Goal: Information Seeking & Learning: Learn about a topic

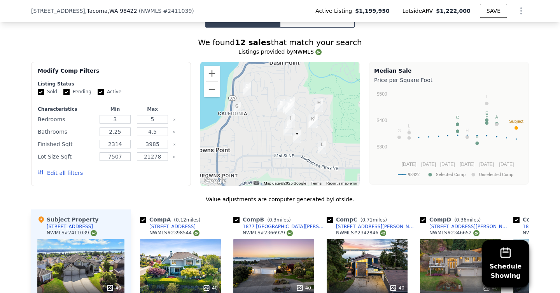
scroll to position [653, 0]
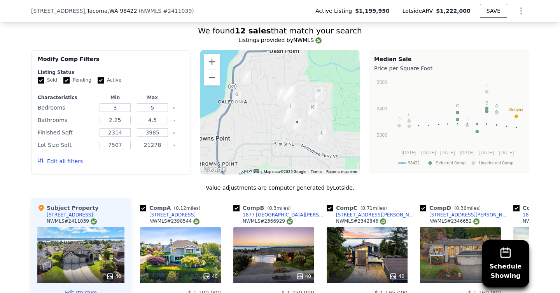
click at [399, 189] on div "Value adjustments are computer generated by Lotside ." at bounding box center [280, 188] width 498 height 8
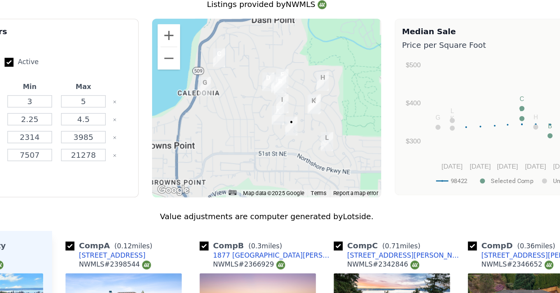
click at [359, 173] on div "Report a map error" at bounding box center [342, 171] width 36 height 5
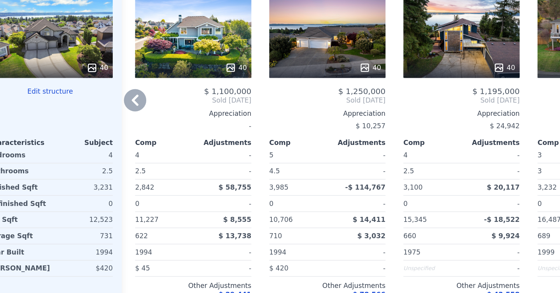
scroll to position [835, 0]
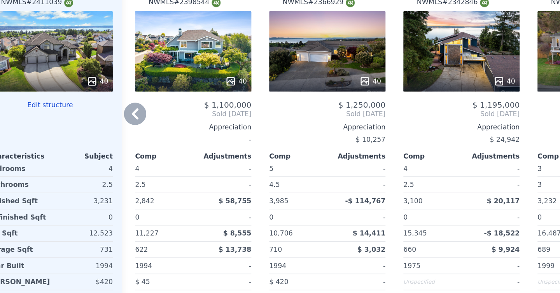
click at [286, 91] on div "40" at bounding box center [274, 94] width 74 height 8
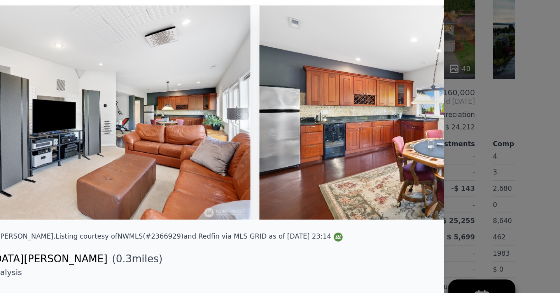
scroll to position [0, 5925]
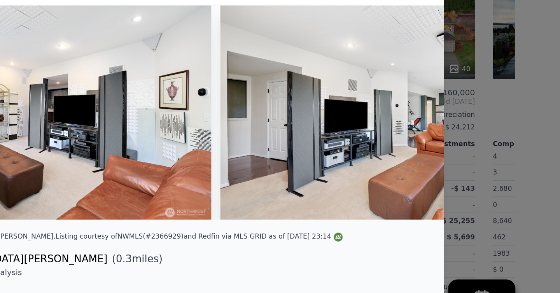
click at [457, 223] on div "[STREET_ADDRESS][PERSON_NAME] ( 0.3 miles)" at bounding box center [280, 226] width 386 height 11
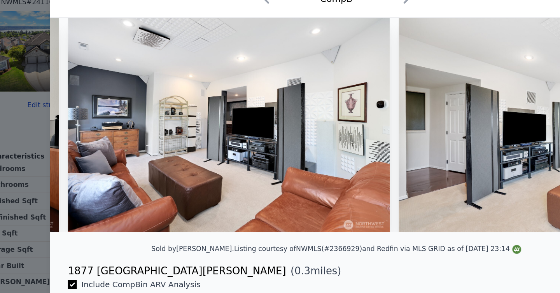
click at [65, 112] on div at bounding box center [280, 146] width 560 height 293
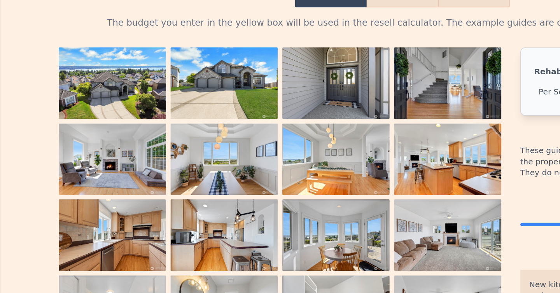
click at [163, 164] on img at bounding box center [156, 147] width 75 height 50
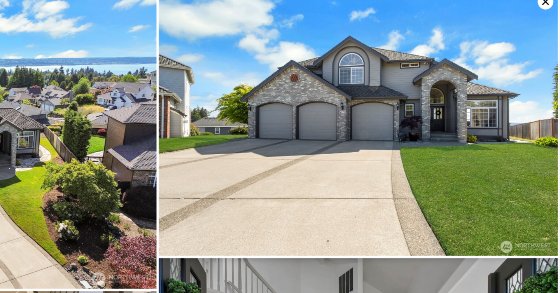
click at [545, 11] on icon at bounding box center [549, 8] width 11 height 11
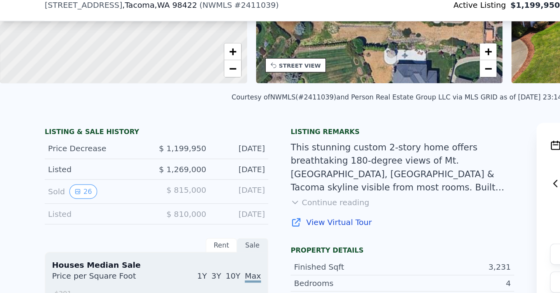
click at [287, 175] on div "Listing remarks This stunning custom 2-story home offers breathtaking 180-degre…" at bounding box center [280, 274] width 156 height 363
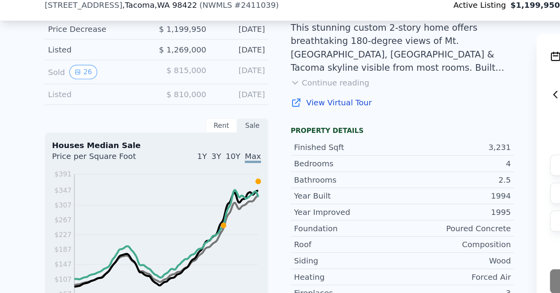
scroll to position [209, 0]
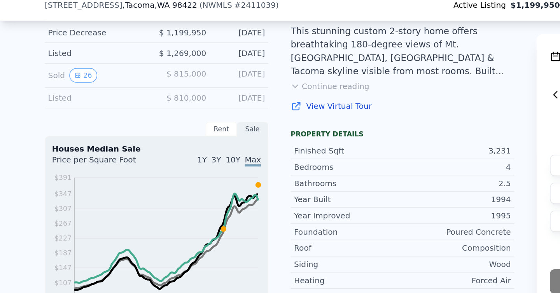
click at [164, 118] on span "10Y" at bounding box center [162, 119] width 10 height 6
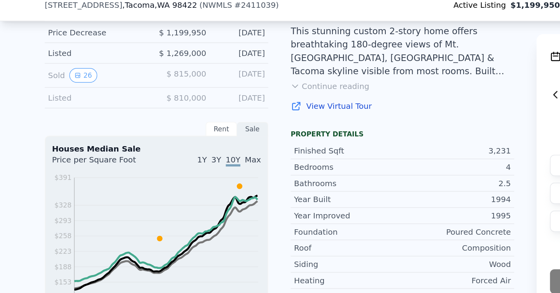
click at [153, 118] on span "3Y" at bounding box center [150, 119] width 7 height 6
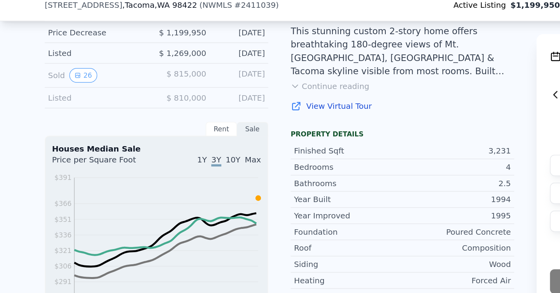
click at [173, 116] on span "Max" at bounding box center [175, 119] width 11 height 6
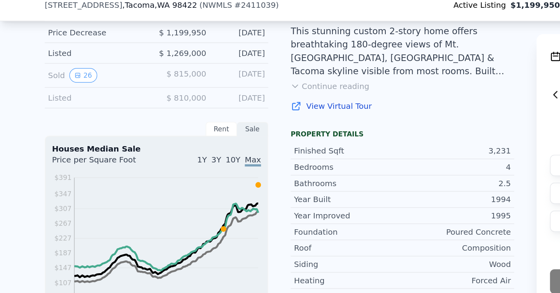
click at [147, 117] on div "1Y 3Y 10Y Max" at bounding box center [145, 121] width 73 height 12
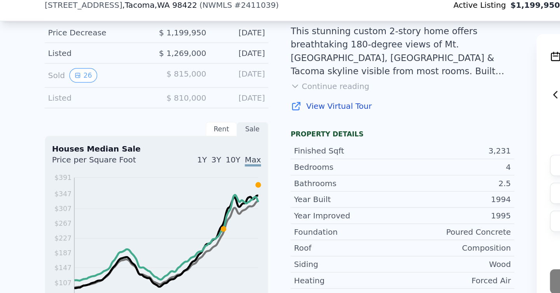
click at [143, 117] on span "1Y" at bounding box center [140, 119] width 7 height 6
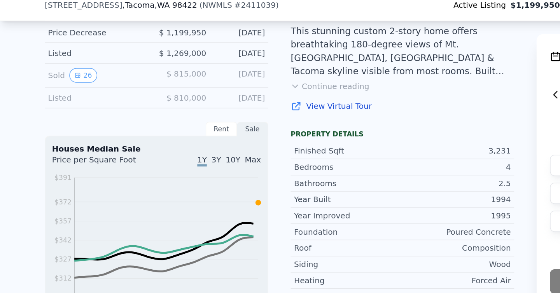
click at [154, 117] on span "3Y" at bounding box center [150, 119] width 7 height 6
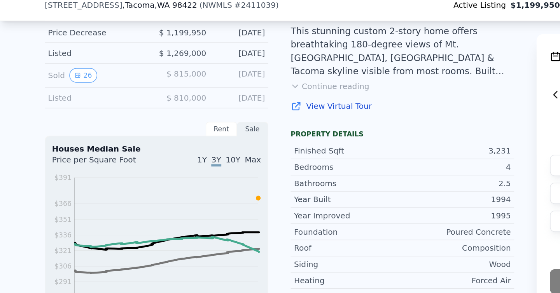
click at [166, 118] on span "10Y" at bounding box center [162, 119] width 10 height 6
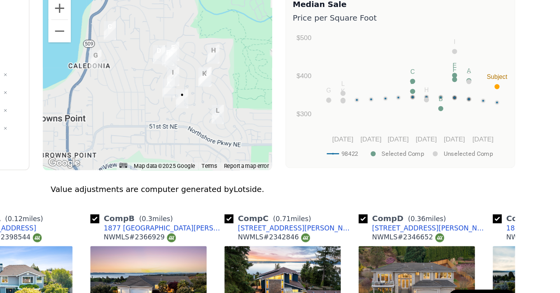
scroll to position [667, 0]
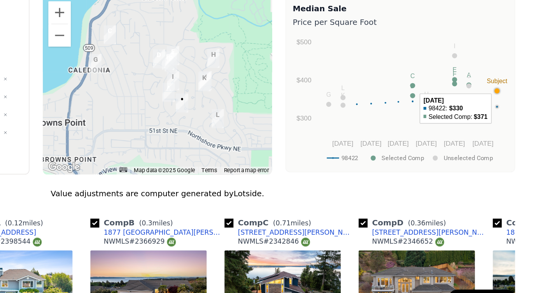
click at [517, 101] on circle "A chart." at bounding box center [517, 102] width 4 height 4
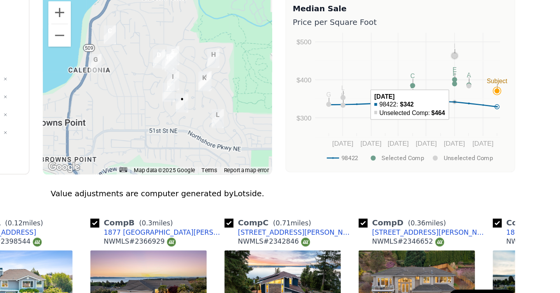
click at [487, 95] on circle "A chart." at bounding box center [487, 95] width 4 height 4
click at [457, 98] on rect "A chart." at bounding box center [457, 98] width 3 height 4
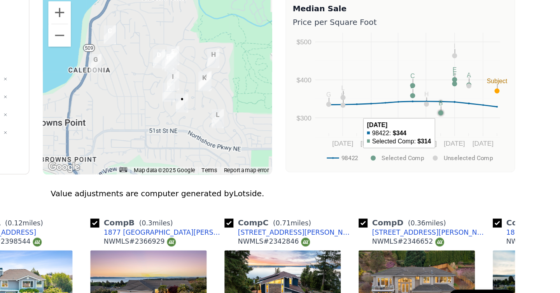
click at [478, 117] on circle "A chart." at bounding box center [477, 118] width 4 height 4
click at [467, 111] on circle "A chart." at bounding box center [468, 111] width 4 height 4
click at [468, 112] on circle "A chart." at bounding box center [467, 111] width 4 height 4
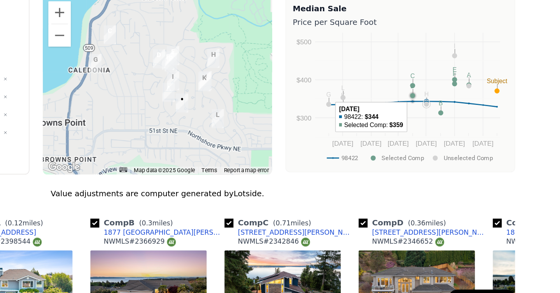
click at [460, 105] on circle "A chart." at bounding box center [457, 105] width 5 height 5
click at [459, 96] on rect "A chart." at bounding box center [457, 98] width 3 height 4
click at [459, 97] on rect "A chart." at bounding box center [457, 98] width 3 height 4
click at [458, 98] on rect "A chart." at bounding box center [457, 98] width 3 height 4
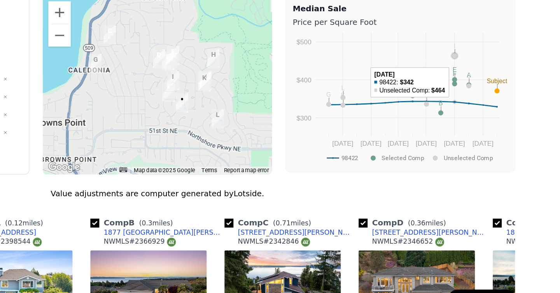
click at [487, 77] on circle "A chart." at bounding box center [487, 78] width 4 height 4
click at [496, 97] on circle "A chart." at bounding box center [497, 99] width 4 height 4
click at [497, 99] on circle "A chart." at bounding box center [497, 99] width 4 height 4
click at [486, 95] on circle "A chart." at bounding box center [487, 95] width 4 height 4
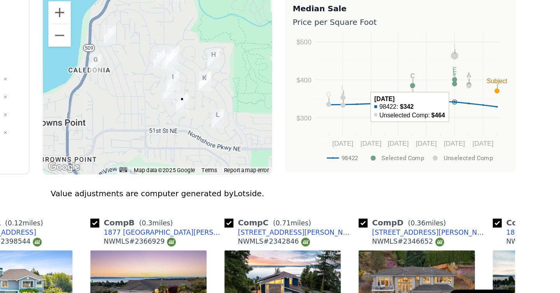
click at [488, 96] on circle "A chart." at bounding box center [487, 97] width 4 height 4
click at [487, 94] on circle "A chart." at bounding box center [487, 95] width 4 height 4
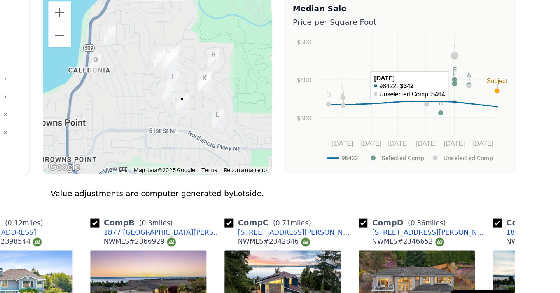
click at [487, 79] on circle "A chart." at bounding box center [487, 77] width 5 height 5
click at [487, 94] on circle "A chart." at bounding box center [487, 95] width 4 height 4
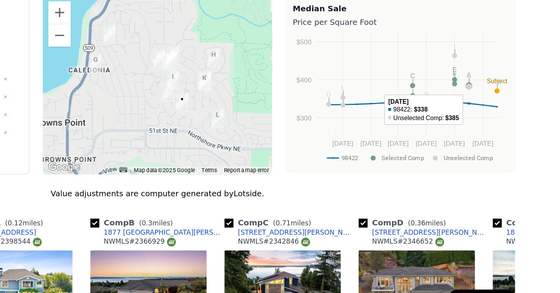
click at [498, 100] on circle "A chart." at bounding box center [496, 98] width 5 height 5
click at [457, 97] on rect "A chart." at bounding box center [457, 98] width 3 height 4
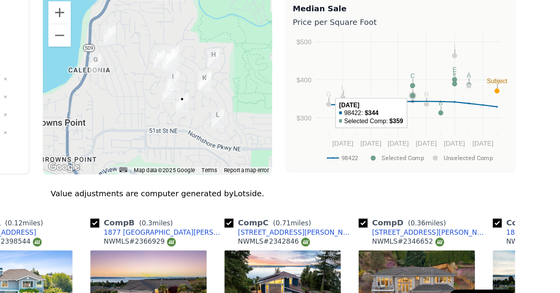
click at [460, 106] on circle "A chart." at bounding box center [457, 105] width 5 height 5
click at [487, 78] on circle "A chart." at bounding box center [487, 78] width 4 height 4
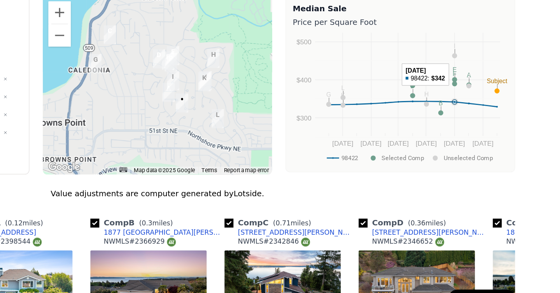
click at [487, 76] on circle "A chart." at bounding box center [487, 78] width 4 height 4
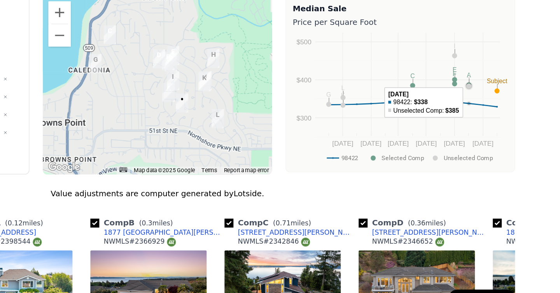
click at [498, 98] on circle "A chart." at bounding box center [497, 99] width 4 height 4
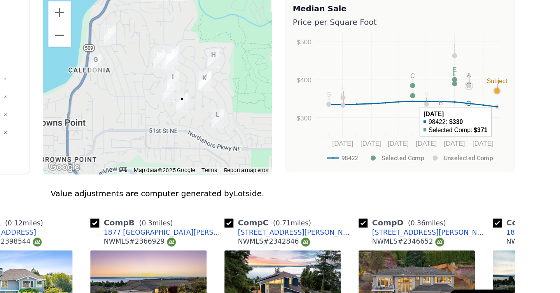
click at [516, 103] on circle "A chart." at bounding box center [517, 102] width 4 height 4
click at [495, 99] on circle "A chart." at bounding box center [497, 99] width 4 height 4
click at [496, 97] on circle "A chart." at bounding box center [497, 99] width 4 height 4
click at [497, 97] on circle "A chart." at bounding box center [497, 99] width 4 height 4
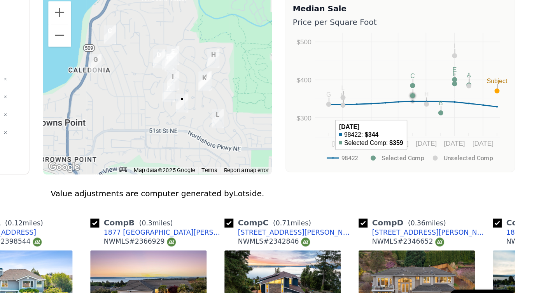
click at [459, 105] on circle "A chart." at bounding box center [458, 105] width 4 height 4
click at [476, 117] on circle "A chart." at bounding box center [477, 118] width 4 height 4
click at [477, 118] on circle "A chart." at bounding box center [477, 118] width 4 height 4
click at [468, 111] on circle "A chart." at bounding box center [468, 111] width 4 height 4
click at [477, 117] on circle "A chart." at bounding box center [477, 118] width 4 height 4
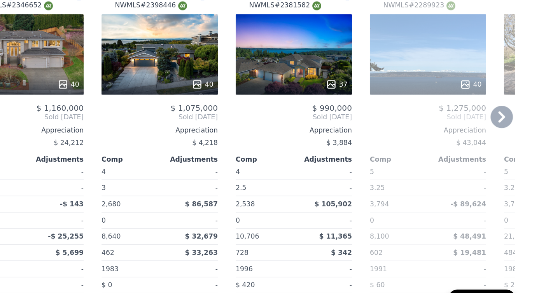
scroll to position [802, 0]
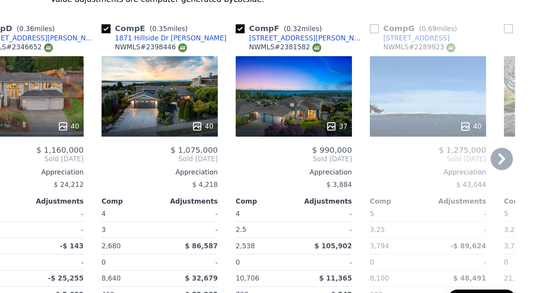
click at [386, 122] on div at bounding box center [374, 127] width 81 height 14
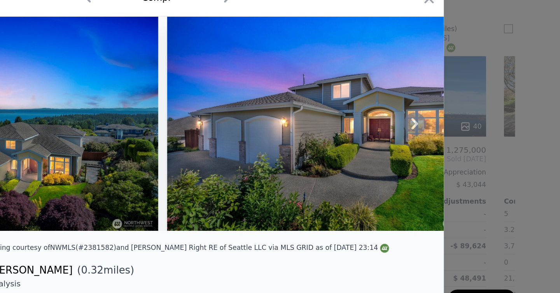
click at [460, 126] on icon at bounding box center [459, 125] width 16 height 16
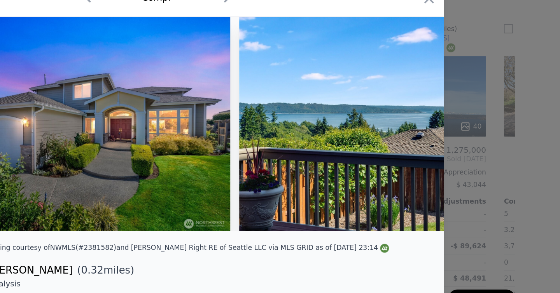
click at [460, 126] on img at bounding box center [449, 124] width 224 height 149
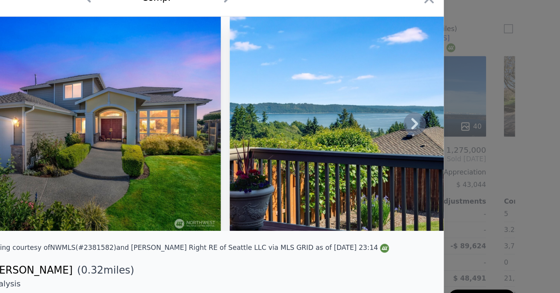
click at [460, 126] on div at bounding box center [280, 124] width 398 height 149
click at [453, 126] on icon at bounding box center [459, 125] width 16 height 16
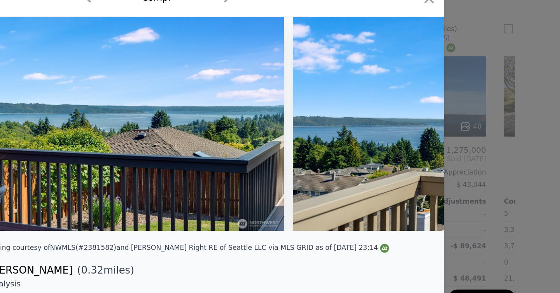
click at [455, 126] on img at bounding box center [486, 124] width 224 height 149
click at [455, 126] on icon at bounding box center [459, 125] width 16 height 16
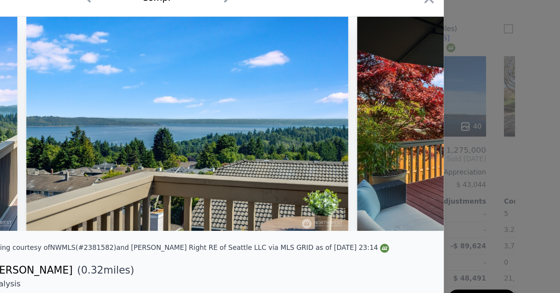
click at [455, 126] on img at bounding box center [531, 124] width 224 height 149
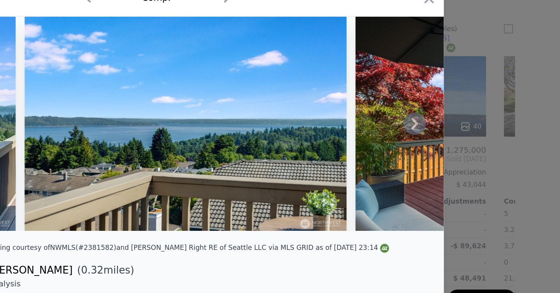
click at [455, 126] on div at bounding box center [280, 124] width 398 height 149
click at [455, 126] on icon at bounding box center [459, 125] width 16 height 16
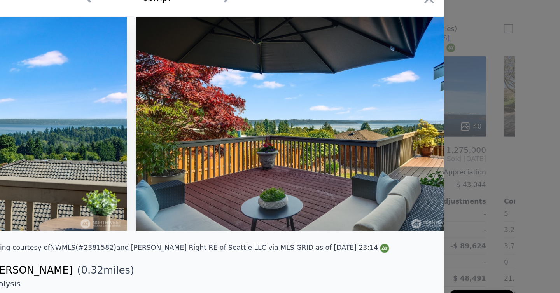
click at [455, 126] on img at bounding box center [377, 124] width 224 height 149
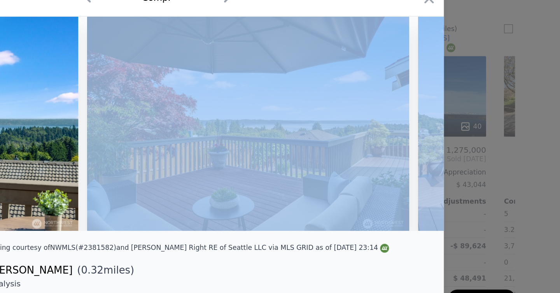
click at [455, 126] on div at bounding box center [280, 124] width 398 height 149
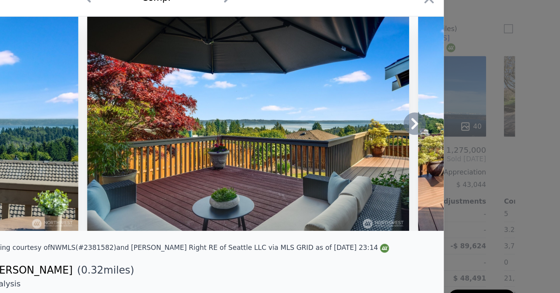
click at [455, 126] on icon at bounding box center [459, 125] width 16 height 16
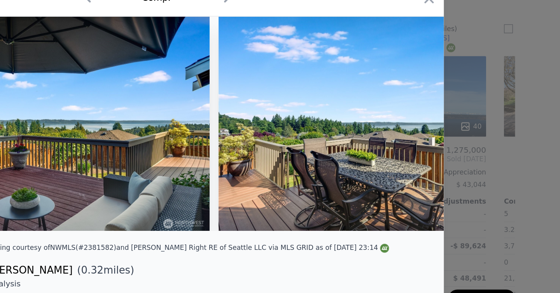
click at [455, 126] on img at bounding box center [434, 124] width 224 height 149
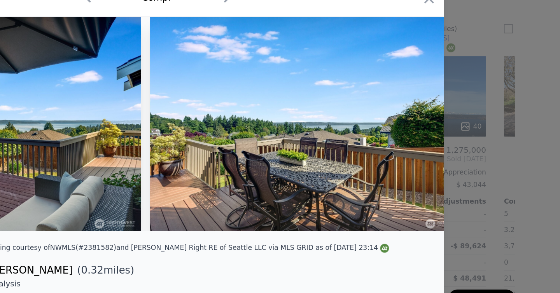
click at [455, 126] on img at bounding box center [387, 124] width 224 height 149
click at [455, 126] on div at bounding box center [280, 124] width 398 height 149
click at [455, 126] on icon at bounding box center [459, 125] width 16 height 16
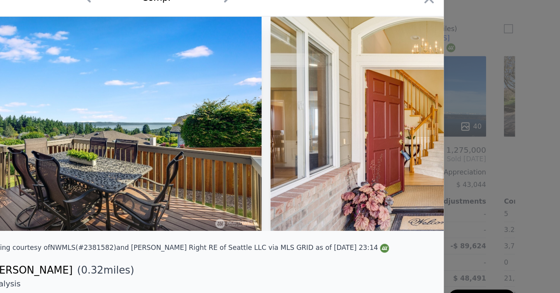
click at [455, 126] on img at bounding box center [471, 124] width 224 height 149
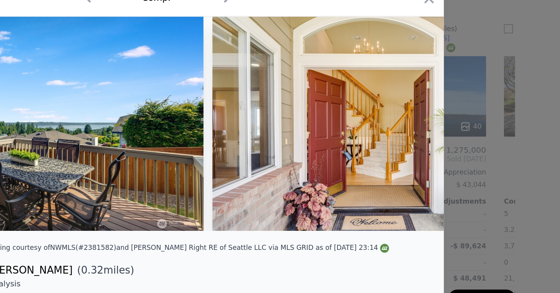
click at [455, 126] on img at bounding box center [430, 124] width 224 height 149
click at [455, 126] on div at bounding box center [280, 124] width 398 height 149
click at [455, 126] on icon at bounding box center [459, 125] width 16 height 16
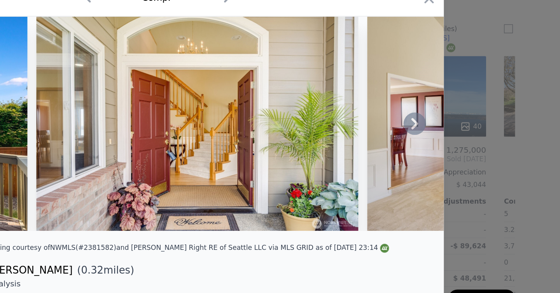
click at [455, 126] on div at bounding box center [280, 124] width 398 height 149
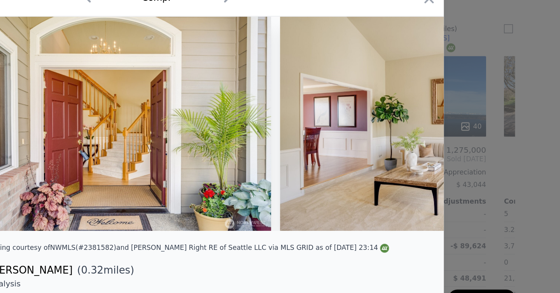
click at [455, 126] on img at bounding box center [477, 124] width 224 height 149
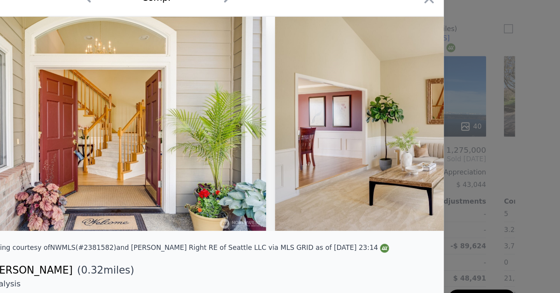
click at [455, 126] on img at bounding box center [474, 124] width 224 height 149
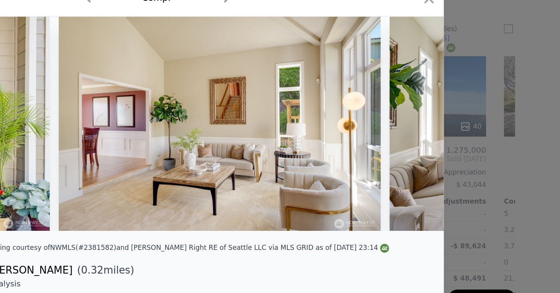
click at [455, 126] on div at bounding box center [280, 124] width 398 height 149
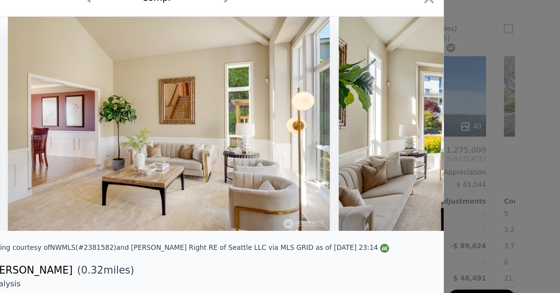
click at [455, 126] on img at bounding box center [518, 124] width 224 height 149
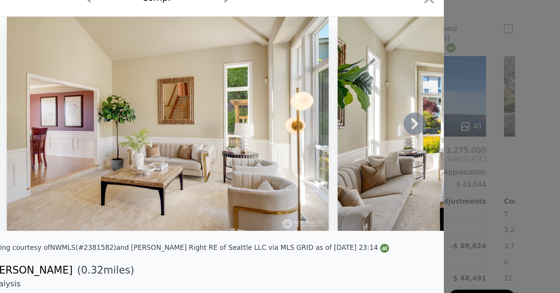
click at [455, 126] on div at bounding box center [280, 124] width 398 height 149
click at [455, 126] on icon at bounding box center [459, 125] width 16 height 16
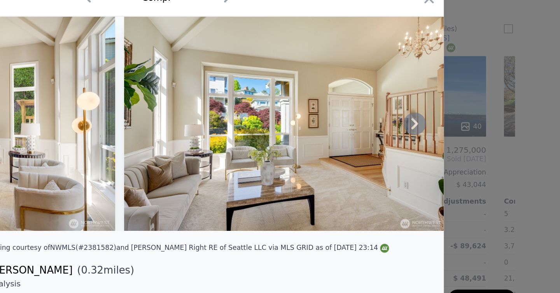
click at [455, 126] on img at bounding box center [369, 124] width 224 height 149
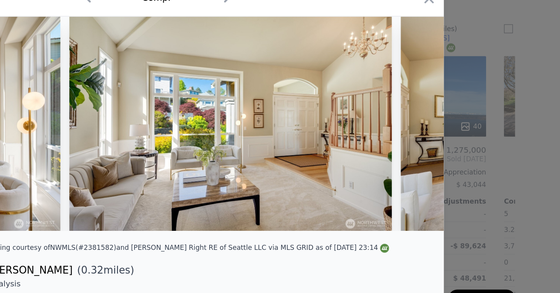
click at [455, 126] on img at bounding box center [561, 124] width 224 height 149
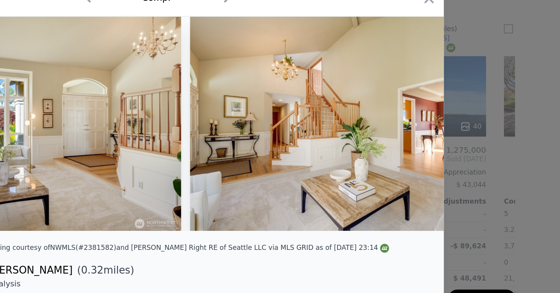
click at [455, 126] on img at bounding box center [415, 124] width 224 height 149
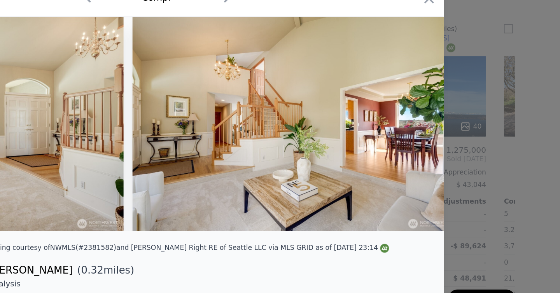
click at [455, 126] on img at bounding box center [375, 124] width 224 height 149
click at [455, 126] on icon at bounding box center [459, 125] width 16 height 16
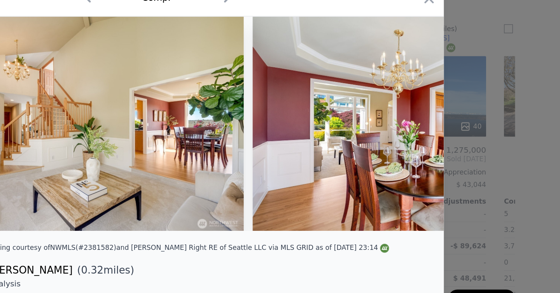
click at [455, 126] on img at bounding box center [458, 124] width 224 height 149
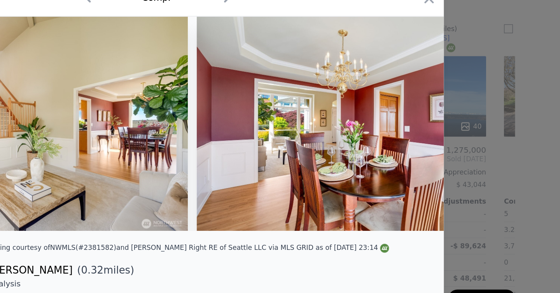
click at [455, 126] on img at bounding box center [419, 124] width 224 height 149
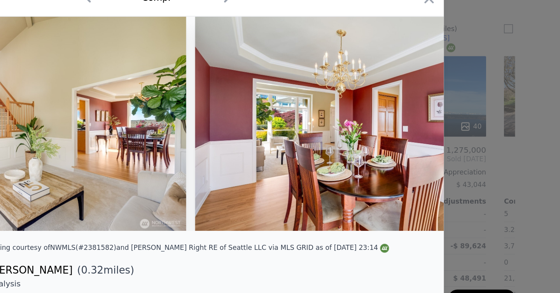
click at [455, 126] on img at bounding box center [418, 124] width 224 height 149
click at [455, 126] on icon at bounding box center [459, 125] width 16 height 16
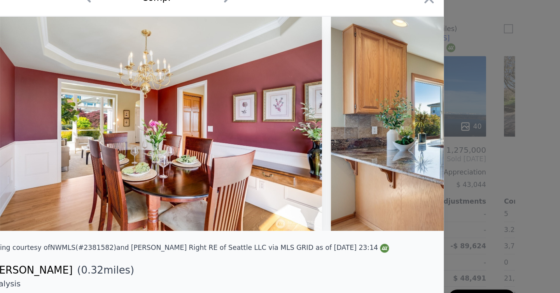
click at [455, 126] on div at bounding box center [280, 124] width 398 height 149
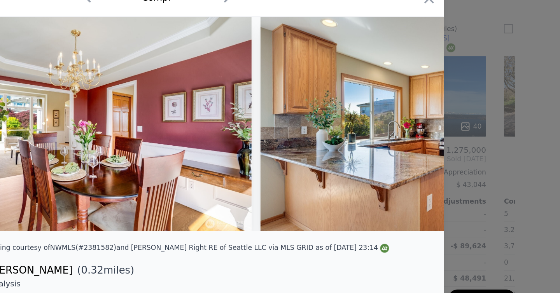
click at [455, 126] on img at bounding box center [464, 124] width 224 height 149
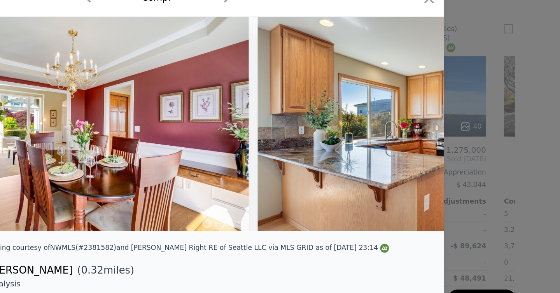
click at [455, 126] on img at bounding box center [462, 124] width 224 height 149
click at [455, 126] on icon at bounding box center [459, 125] width 16 height 16
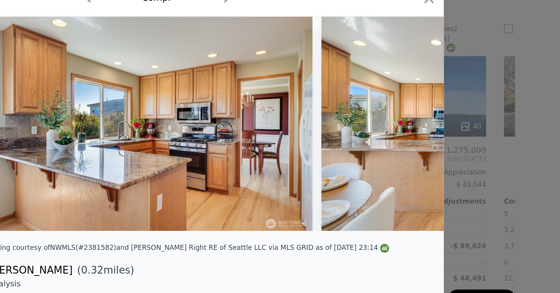
scroll to position [0, 2427]
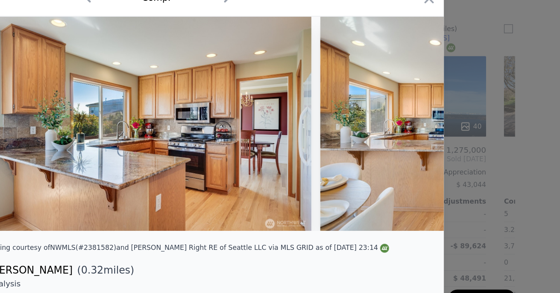
click at [455, 126] on div at bounding box center [280, 124] width 398 height 149
click at [467, 41] on icon "button" at bounding box center [469, 37] width 11 height 11
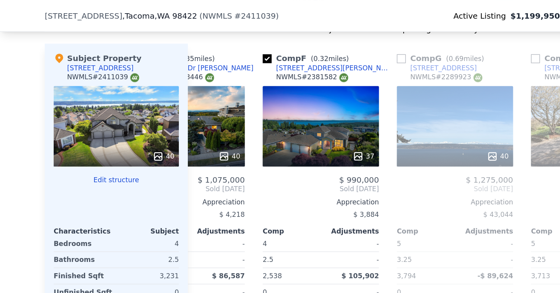
scroll to position [0, 303]
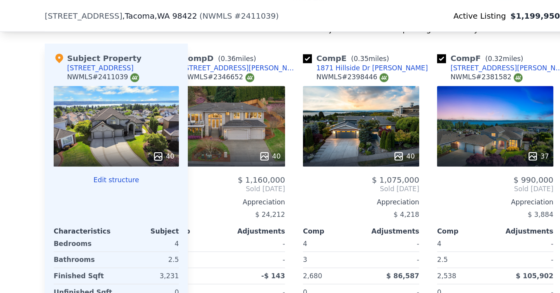
click at [81, 89] on div "40" at bounding box center [80, 88] width 87 height 56
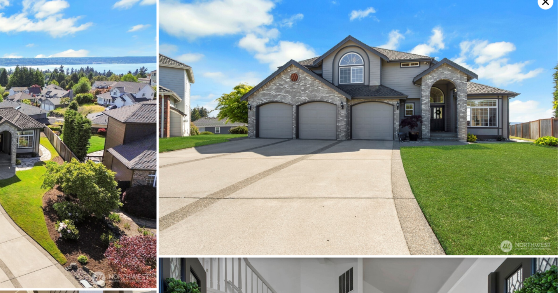
scroll to position [0, 0]
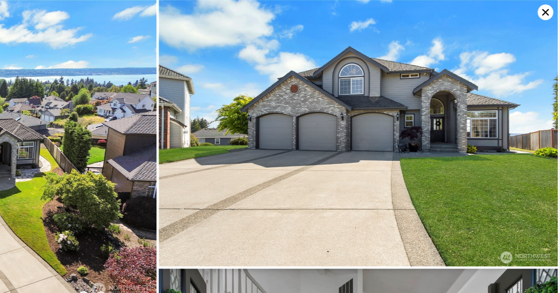
click at [551, 11] on icon at bounding box center [549, 8] width 11 height 11
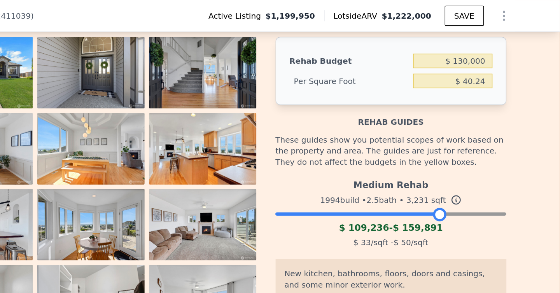
scroll to position [1215, 0]
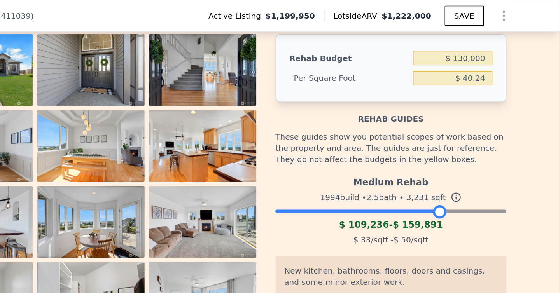
click at [297, 105] on img at bounding box center [311, 102] width 75 height 50
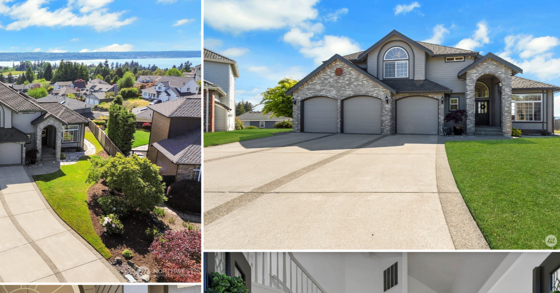
scroll to position [1246, 0]
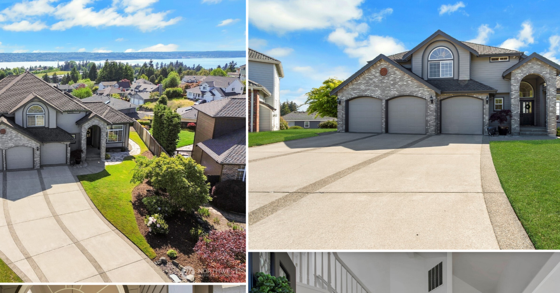
drag, startPoint x: 297, startPoint y: 105, endPoint x: 455, endPoint y: 25, distance: 177.6
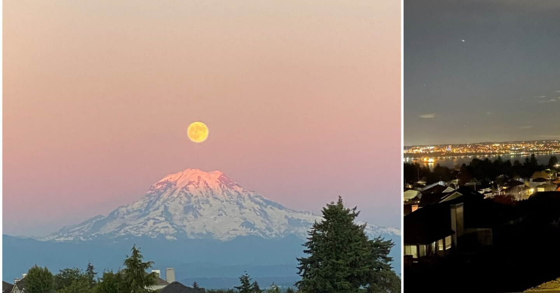
scroll to position [3664, 0]
